Goal: Transaction & Acquisition: Purchase product/service

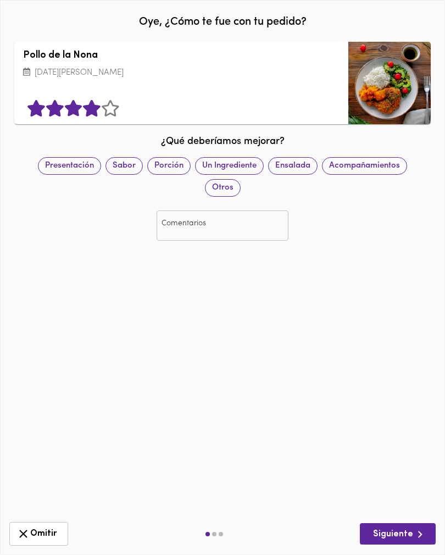
click at [379, 542] on button "Siguiente" at bounding box center [398, 533] width 76 height 21
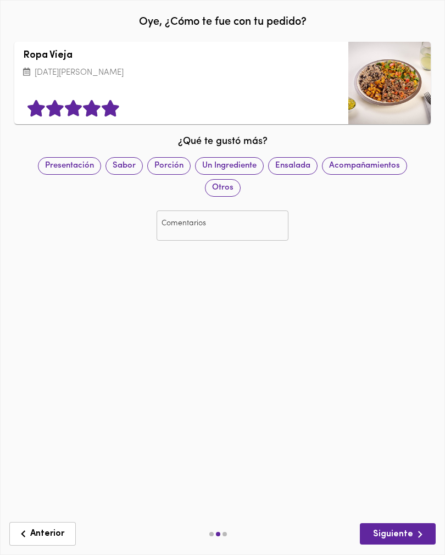
click at [380, 532] on span "Siguiente" at bounding box center [398, 535] width 58 height 14
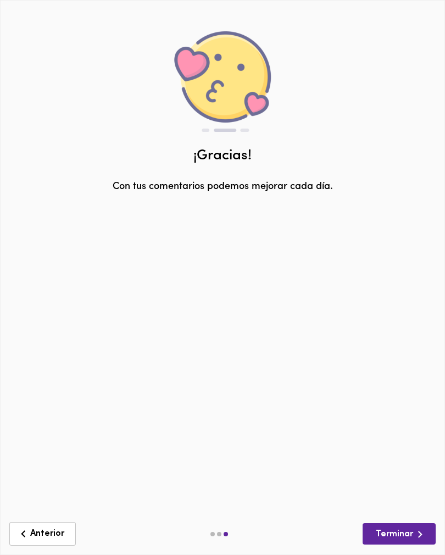
click at [377, 534] on span "Terminar" at bounding box center [400, 535] width 56 height 14
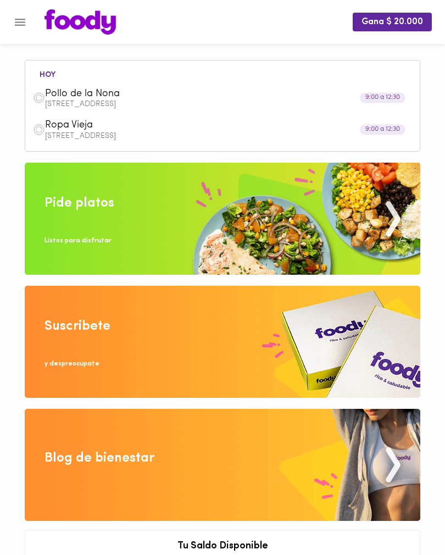
click at [307, 218] on img at bounding box center [223, 219] width 396 height 112
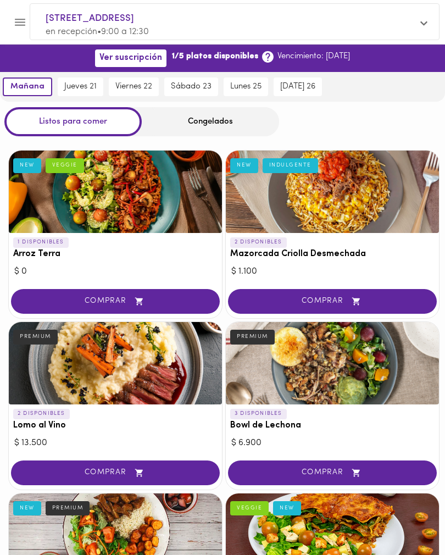
click at [359, 300] on icon "button" at bounding box center [356, 302] width 8 height 8
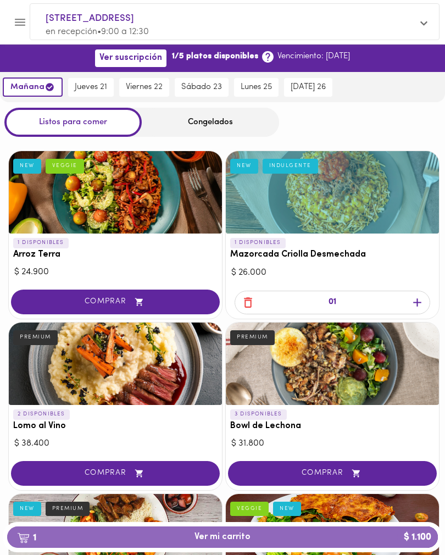
click at [332, 532] on button "1 Ver mi carrito $ 1.100" at bounding box center [222, 537] width 431 height 21
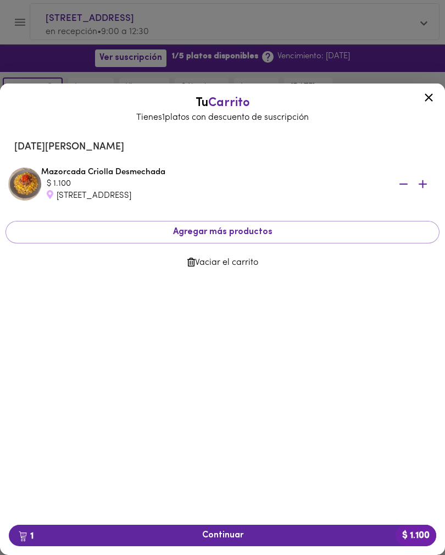
click at [430, 97] on icon at bounding box center [429, 98] width 14 height 14
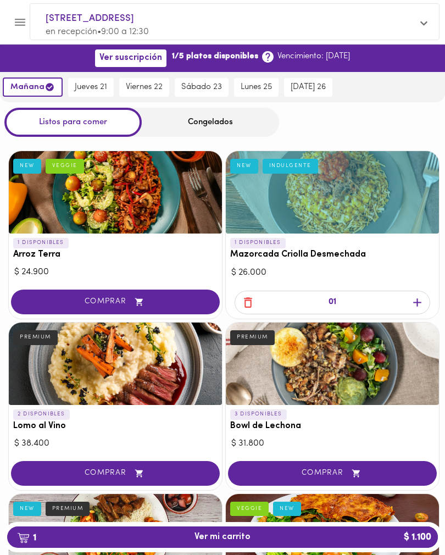
click at [228, 123] on div "Congelados" at bounding box center [210, 122] width 137 height 29
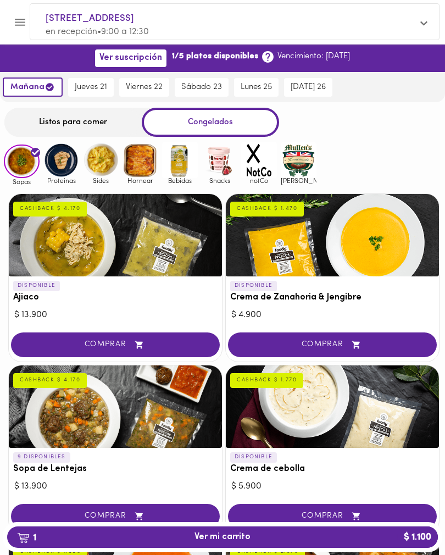
click at [318, 534] on span "1 Ver mi carrito $ 1.100" at bounding box center [222, 537] width 413 height 10
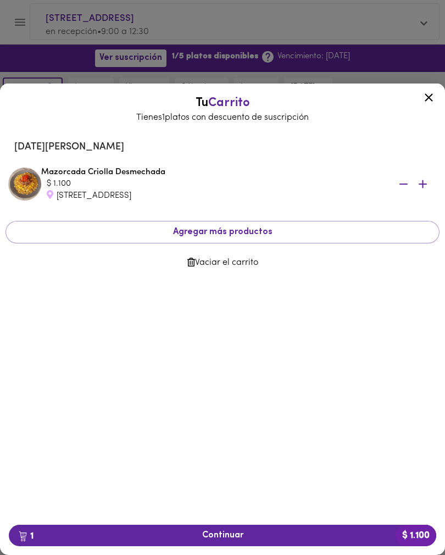
click at [291, 535] on span "1 Continuar $ 1.100" at bounding box center [223, 536] width 410 height 10
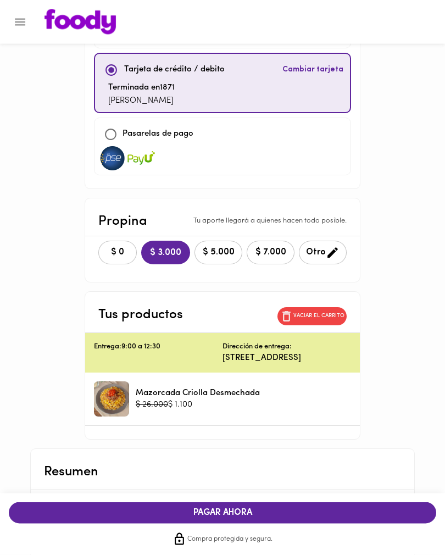
scroll to position [81, 0]
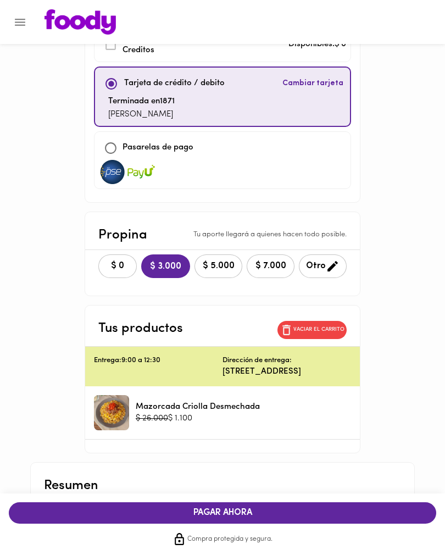
click at [120, 263] on span "$ 0" at bounding box center [118, 266] width 24 height 10
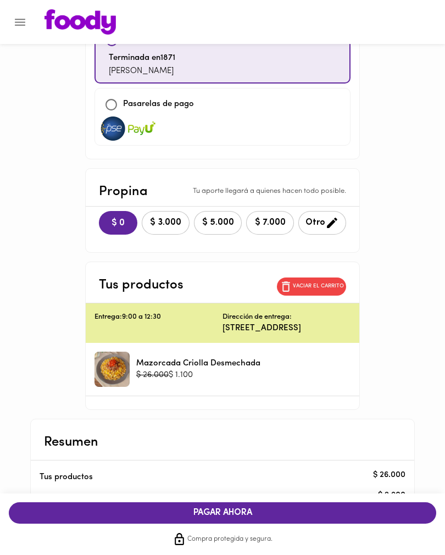
scroll to position [207, 0]
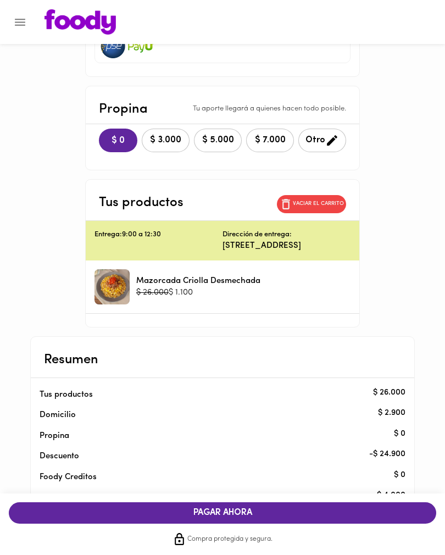
click at [319, 140] on span "Otro" at bounding box center [323, 141] width 34 height 14
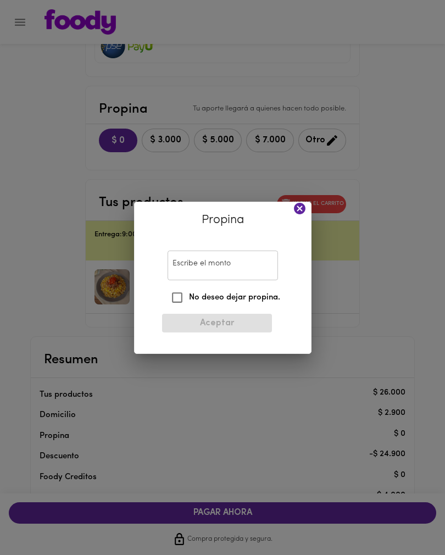
click at [240, 281] on input "Escribe el monto" at bounding box center [223, 266] width 111 height 30
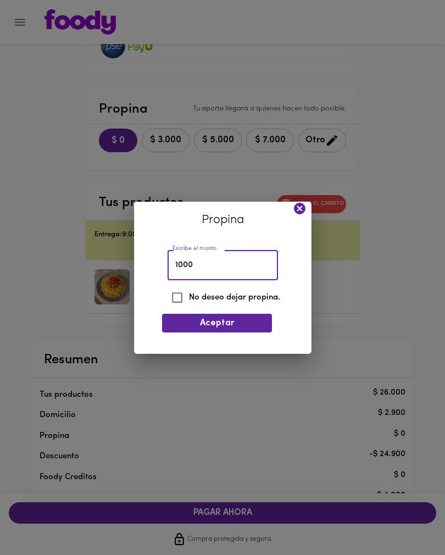
type input "1000"
click at [240, 329] on span "Aceptar" at bounding box center [217, 323] width 92 height 10
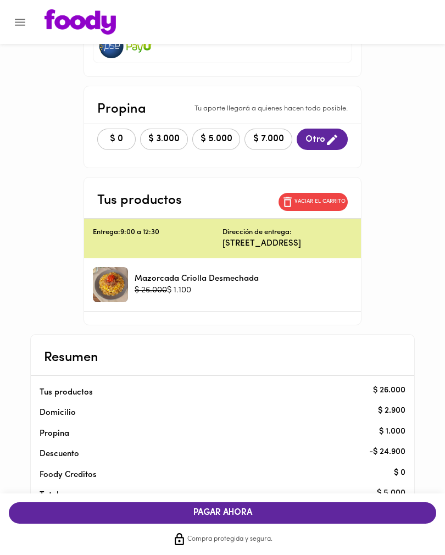
scroll to position [205, 0]
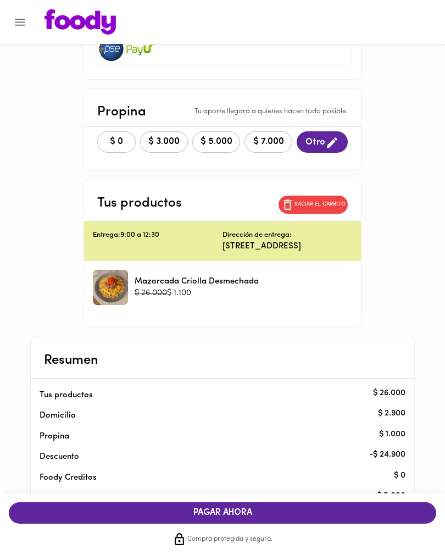
click at [319, 519] on span "PAGAR AHORA" at bounding box center [223, 513] width 406 height 10
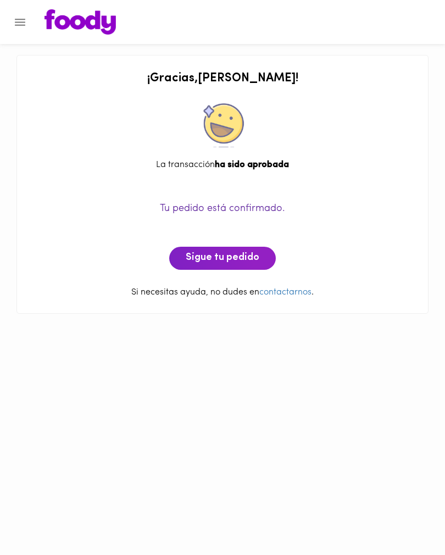
click at [240, 255] on span "Sigue tu pedido" at bounding box center [223, 258] width 74 height 12
